Goal: Find specific page/section: Find specific page/section

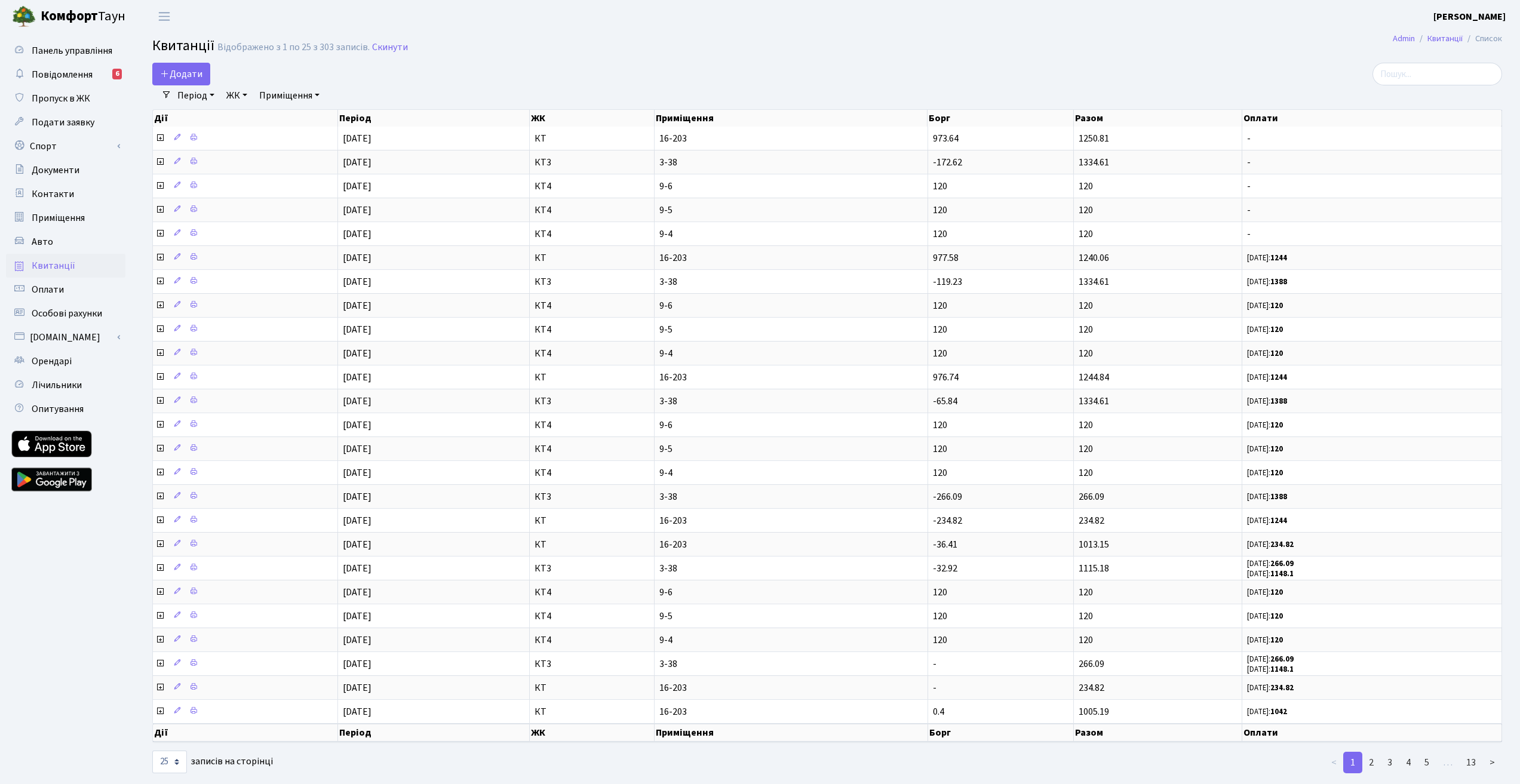
select select "25"
click at [830, 40] on h2 "Квитанції Відображено з 1 по 25 з 303 записів. Скинути" at bounding box center [827, 48] width 1350 height 21
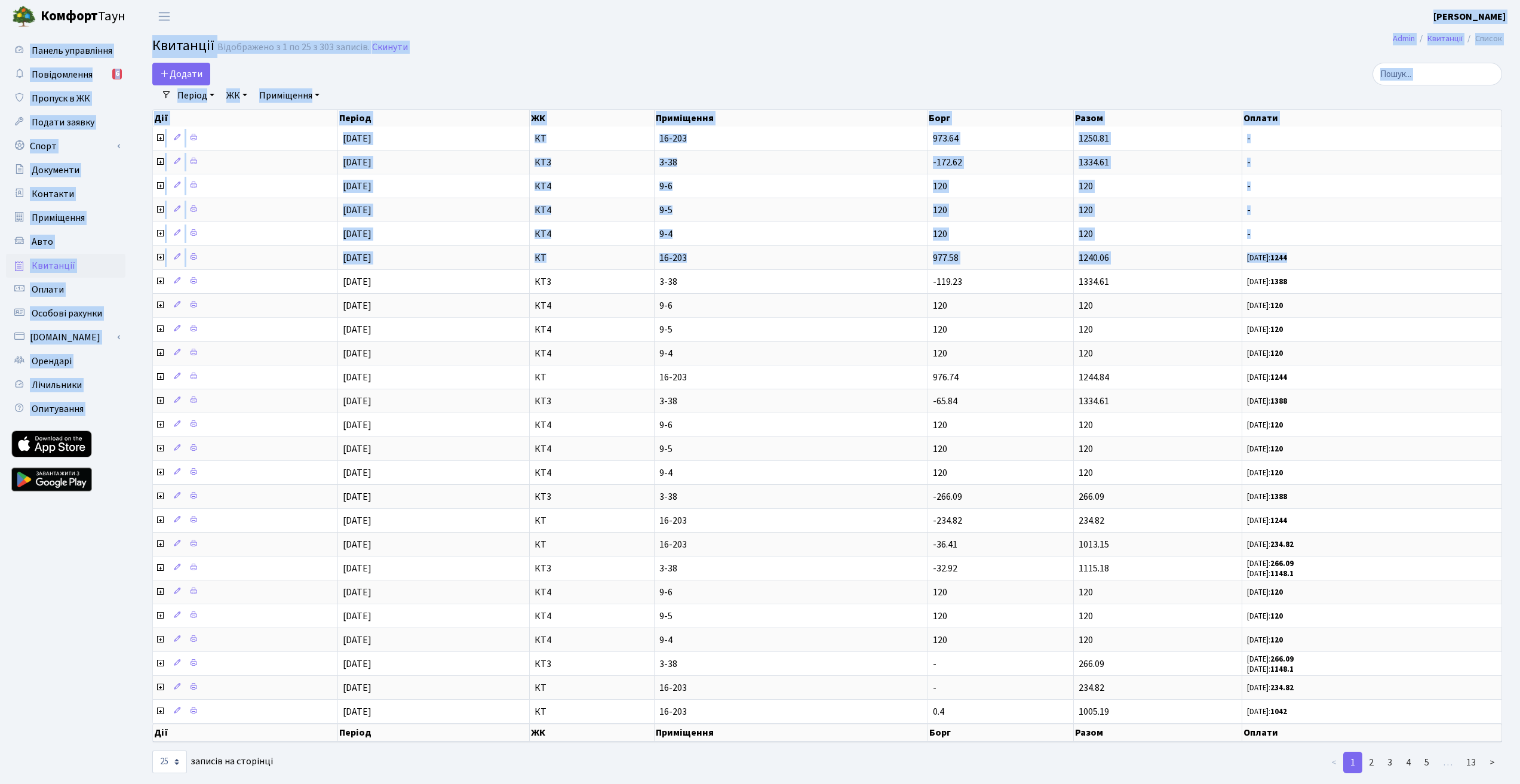
drag, startPoint x: 1318, startPoint y: 254, endPoint x: 536, endPoint y: 40, distance: 810.8
click at [534, 32] on body "[PERSON_NAME] [PERSON_NAME] Мій обліковий запис Вийти Панель управління Повідом…" at bounding box center [760, 402] width 1520 height 805
click at [556, 55] on h2 "Квитанції Відображено з 1 по 25 з 303 записів. Скинути" at bounding box center [827, 48] width 1350 height 21
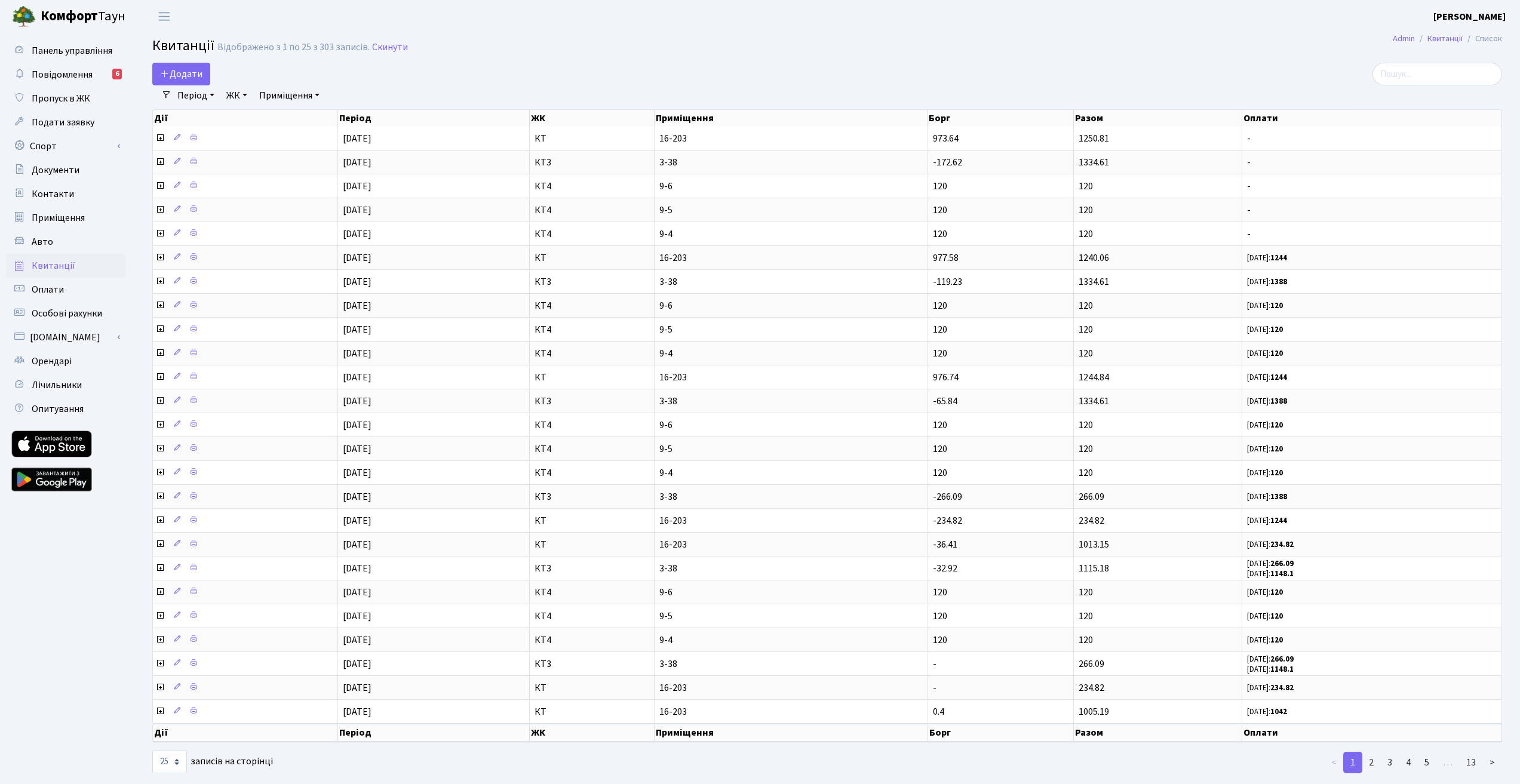
click at [811, 62] on main "[PERSON_NAME] Список Квитанції Відображено з 1 по 25 з 303 записів. Скинути Дод…" at bounding box center [827, 404] width 1386 height 742
click at [1041, 68] on div "Додати" at bounding box center [599, 74] width 894 height 23
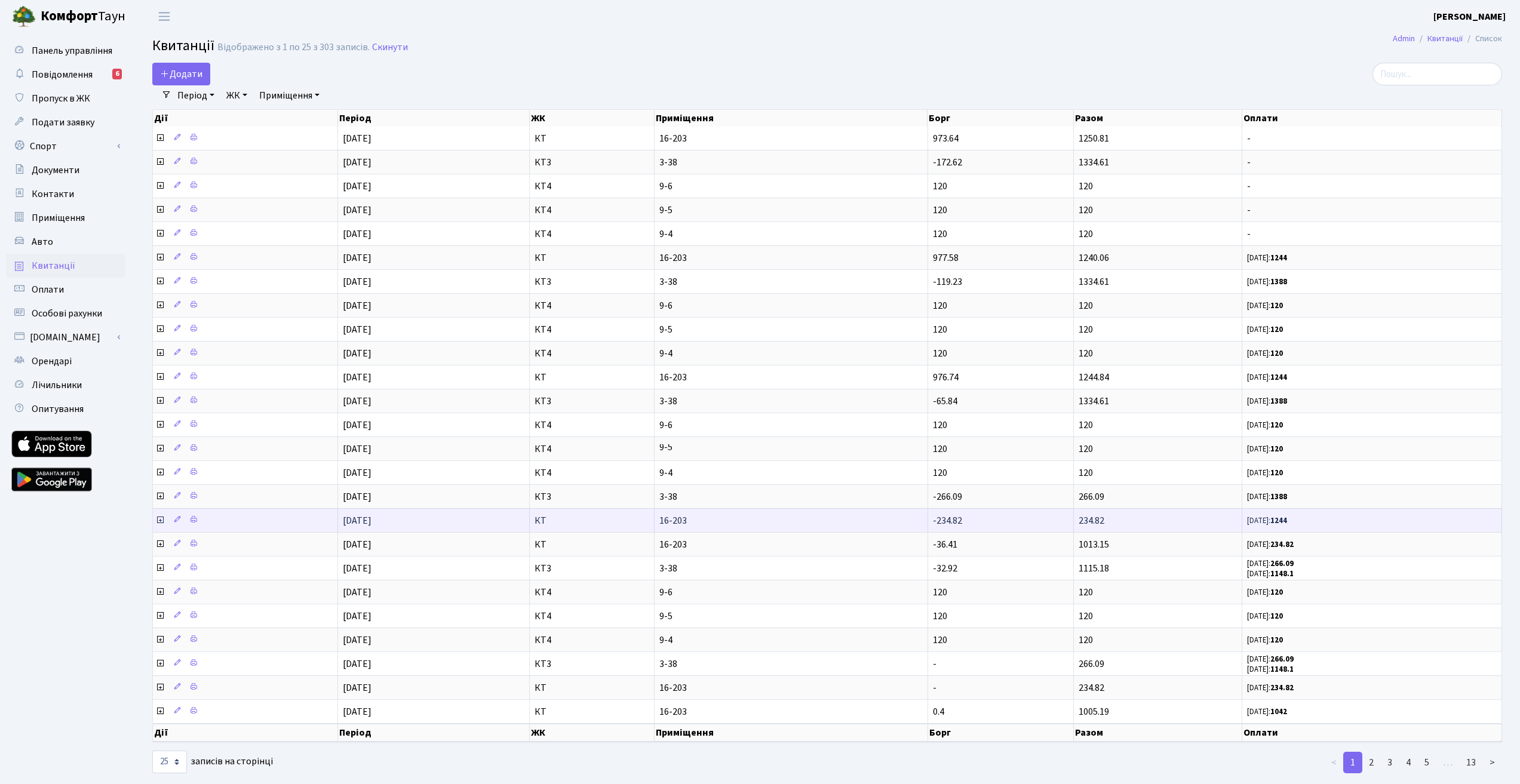
scroll to position [21, 0]
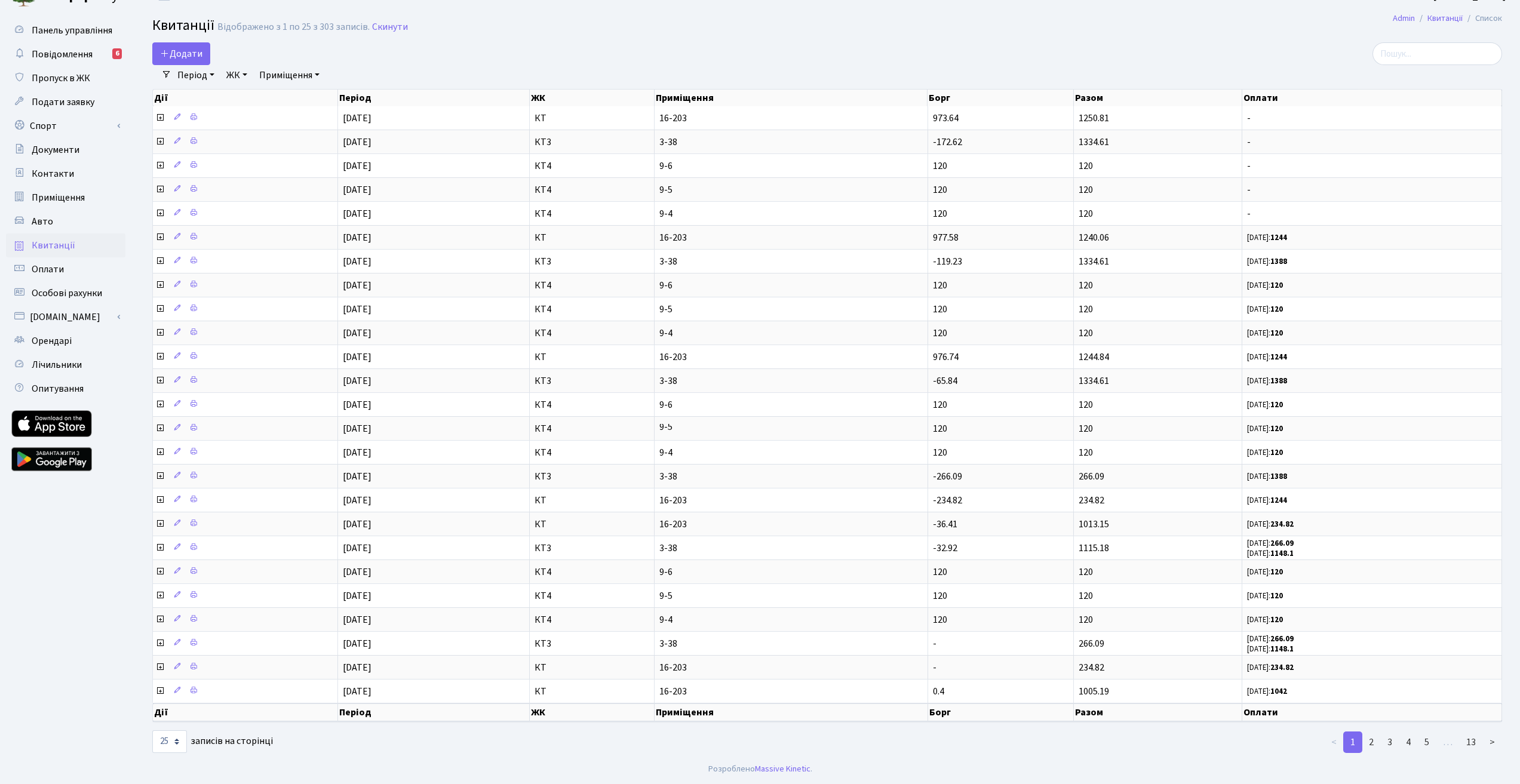
click at [915, 750] on div at bounding box center [827, 742] width 456 height 24
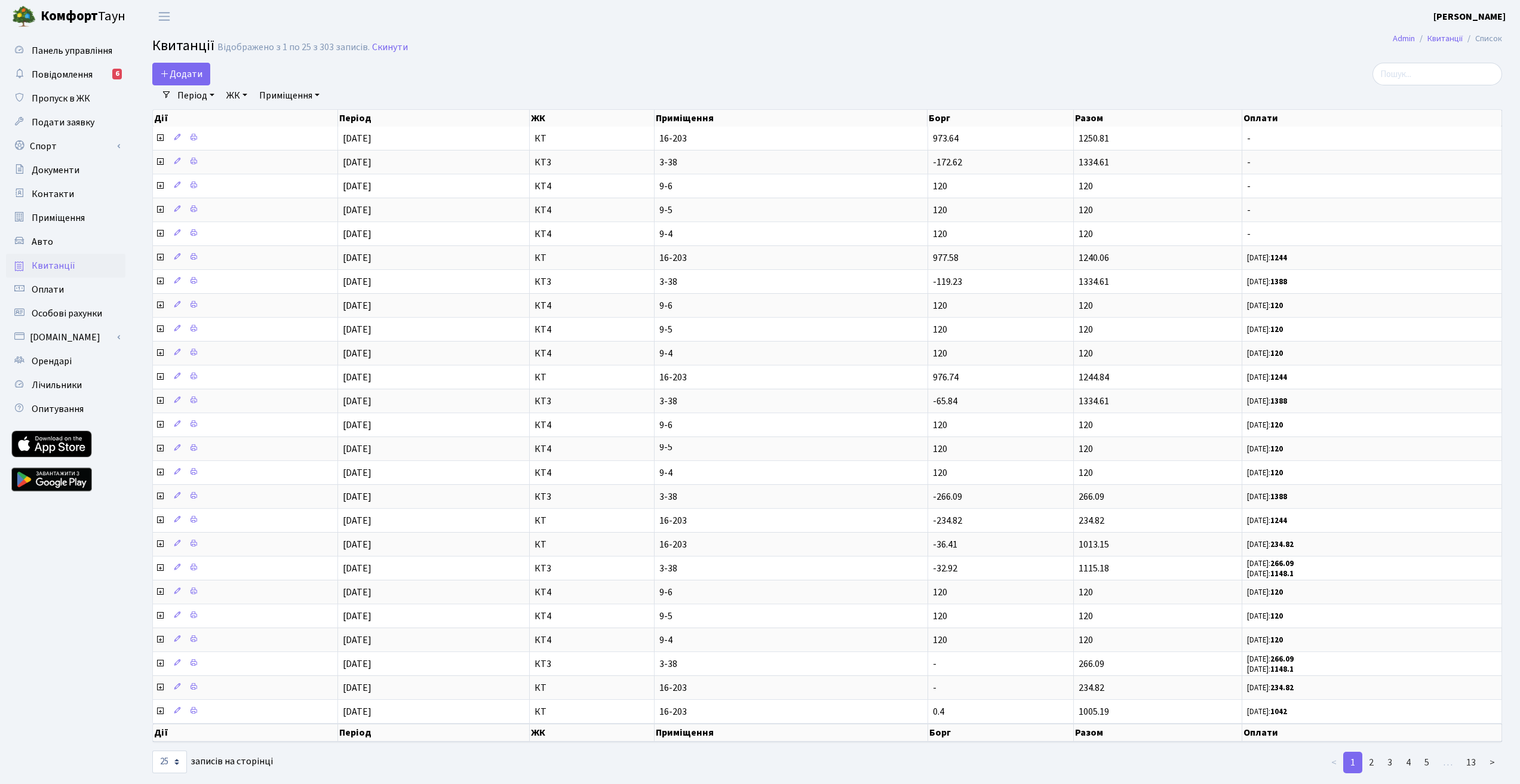
click at [437, 76] on div "Додати" at bounding box center [599, 74] width 894 height 23
click at [51, 64] on link "Повідомлення 6" at bounding box center [65, 75] width 119 height 24
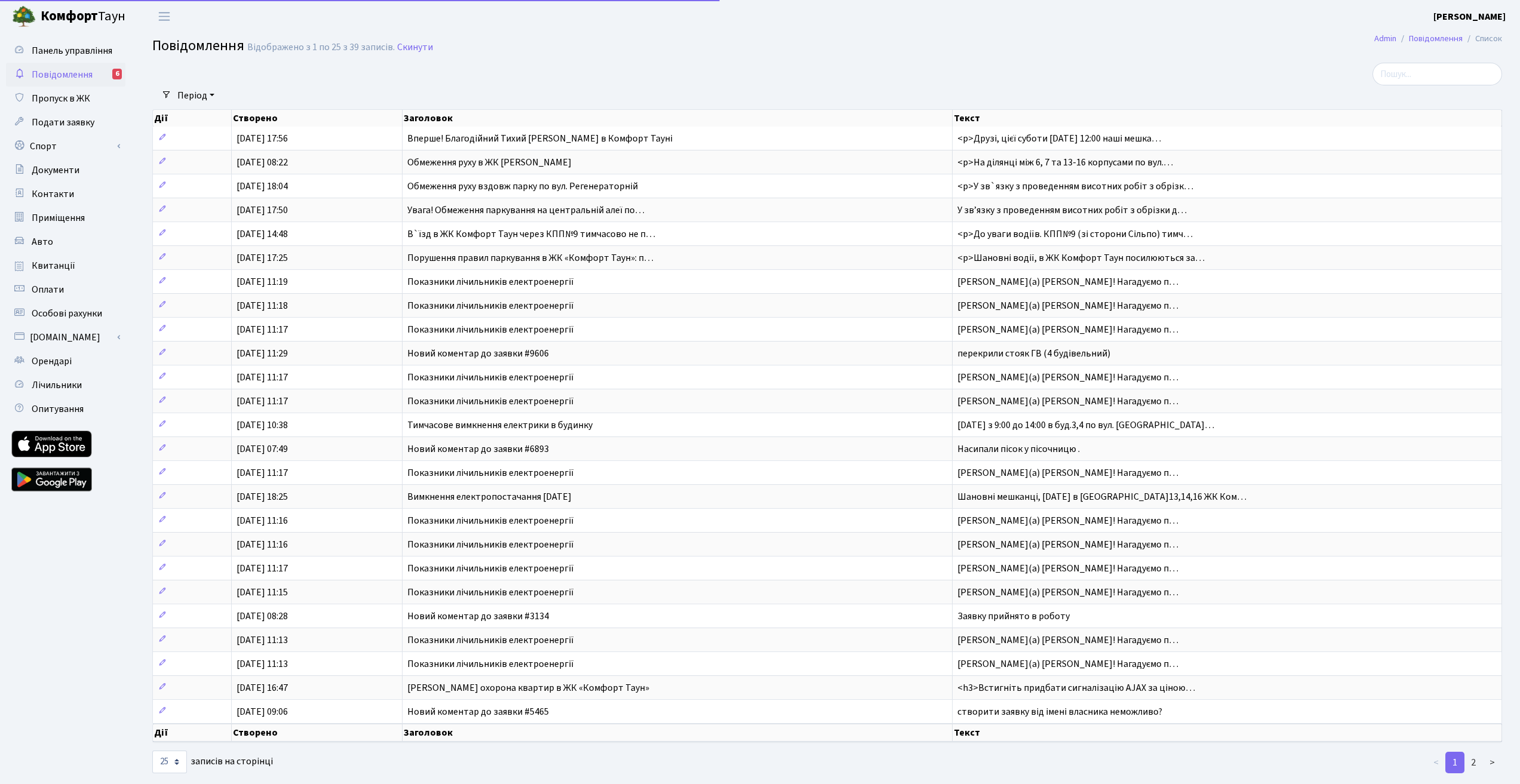
select select "25"
click at [835, 75] on div at bounding box center [599, 74] width 912 height 23
click at [698, 102] on div "Період 15.09.2025 - 15.09.2025 Очистити фільтри" at bounding box center [832, 96] width 1321 height 21
click at [66, 60] on link "Панель управління" at bounding box center [65, 51] width 119 height 24
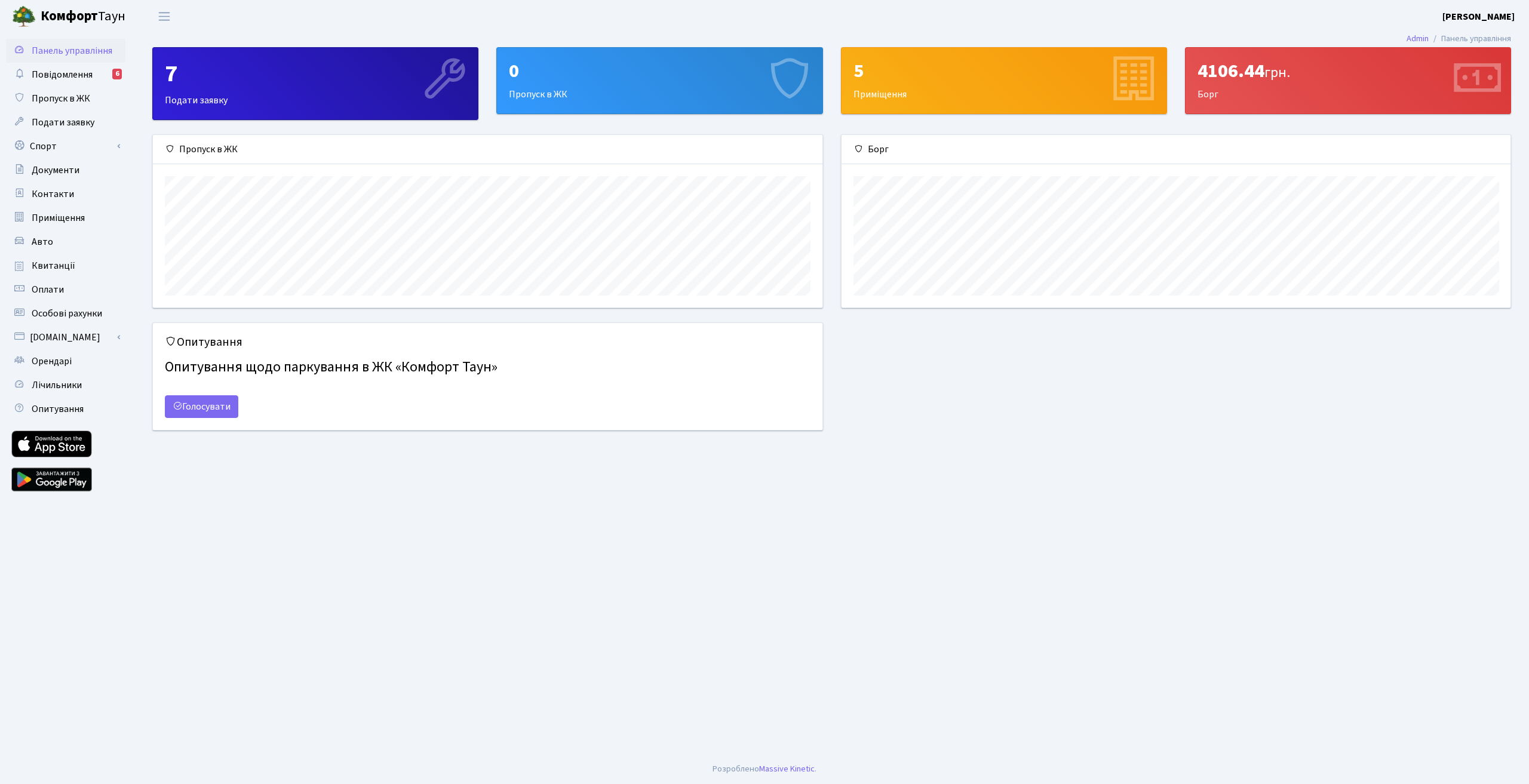
scroll to position [173, 669]
click at [182, 500] on main "Admin Панель управління 7 Подати заявку 0 Пропуск в ЖК 5 Приміщення 4106.44 грн…" at bounding box center [831, 393] width 1395 height 722
